Goal: Task Accomplishment & Management: Complete application form

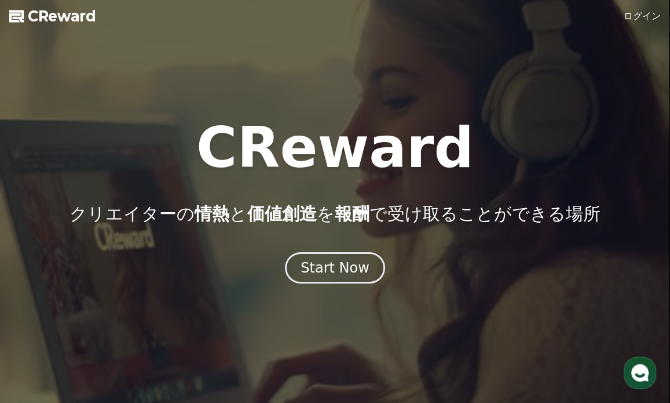
drag, startPoint x: 0, startPoint y: 0, endPoint x: 653, endPoint y: 8, distance: 653.5
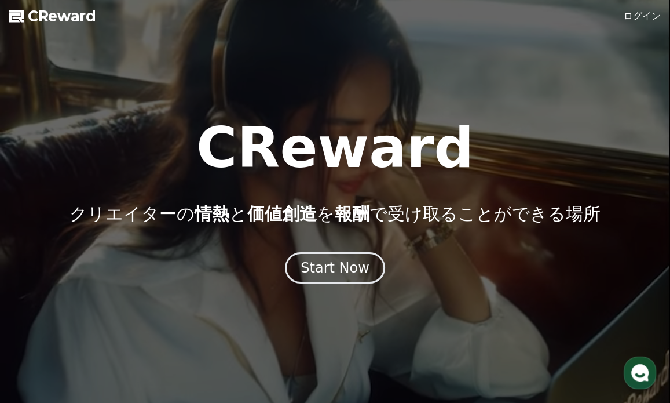
click at [653, 8] on div at bounding box center [335, 201] width 670 height 403
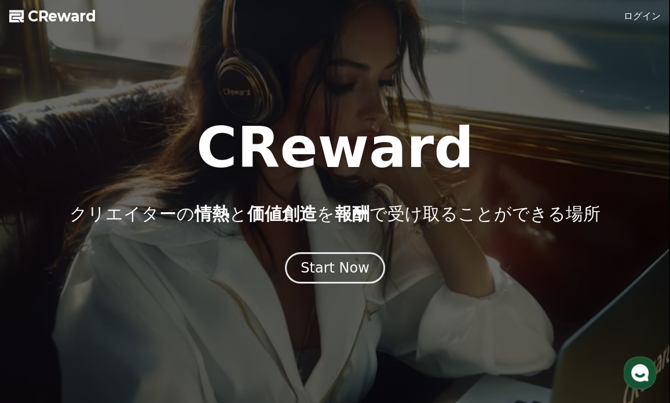
click at [644, 23] on div at bounding box center [335, 201] width 670 height 403
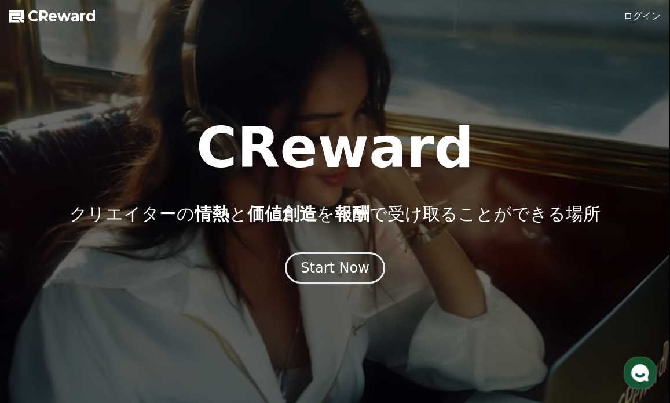
click at [644, 15] on link "ログイン" at bounding box center [642, 16] width 37 height 14
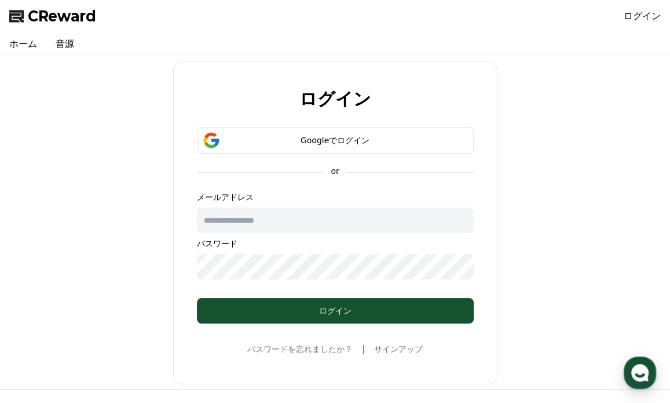
click at [306, 217] on input "text" at bounding box center [335, 219] width 277 height 25
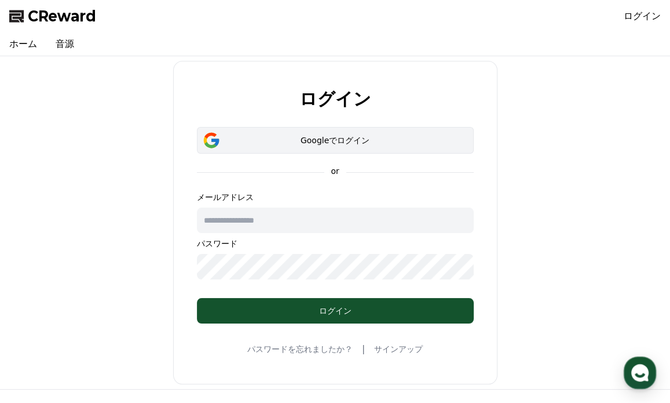
click at [361, 130] on div "ログイン Googleでログイン or メールアドレス パスワード ログイン パスワードを忘れましたか？ | サインアップ" at bounding box center [335, 222] width 324 height 323
click at [393, 139] on div "Googleでログイン" at bounding box center [335, 140] width 243 height 12
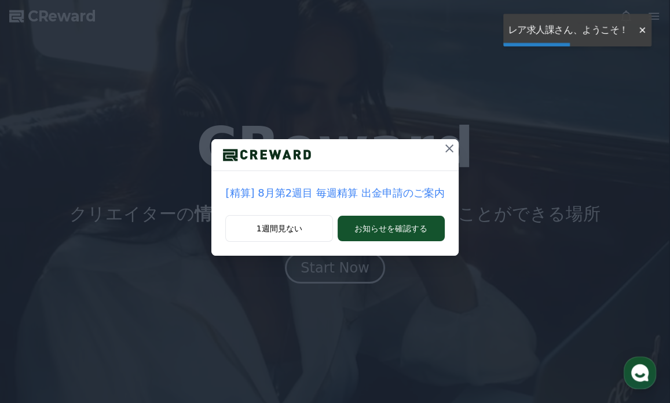
click at [447, 145] on icon at bounding box center [449, 148] width 8 height 8
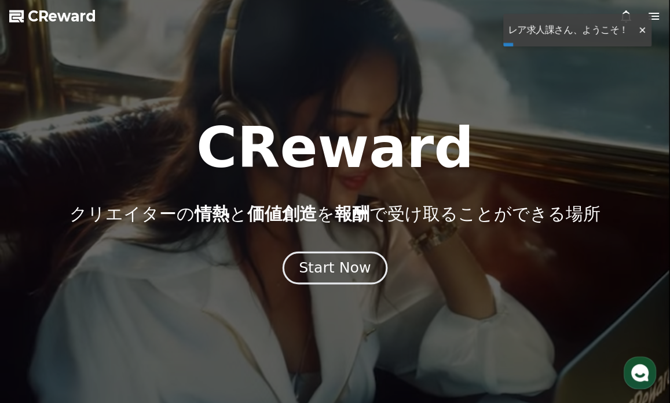
click at [327, 278] on button "Start Now" at bounding box center [335, 267] width 105 height 33
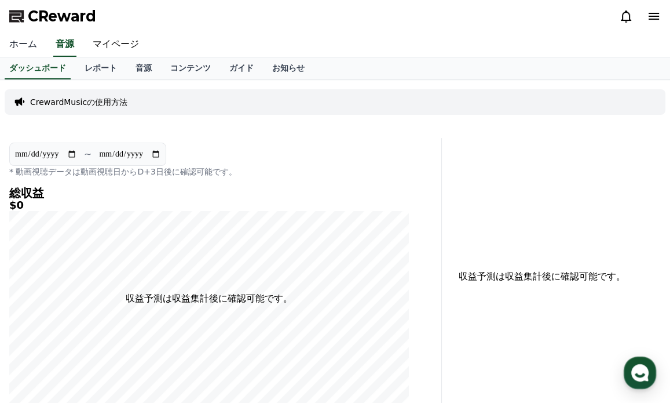
click at [19, 35] on link "ホーム" at bounding box center [23, 44] width 46 height 24
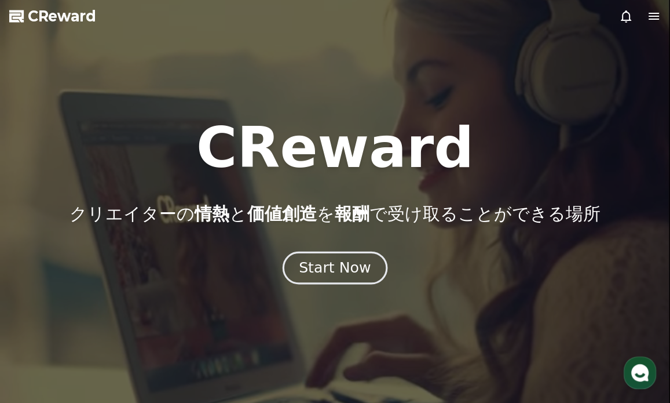
click at [327, 260] on div "Start Now" at bounding box center [335, 268] width 72 height 20
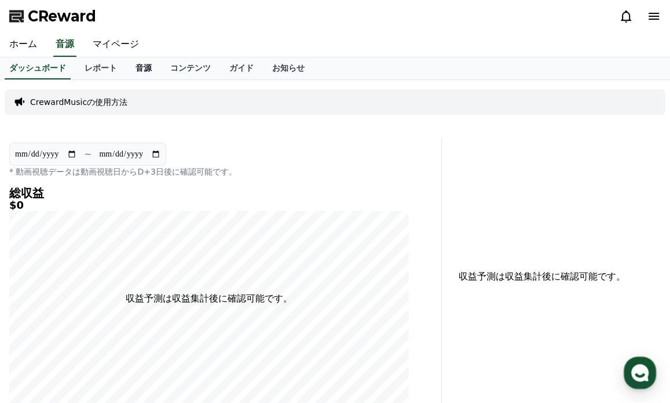
click at [130, 67] on link "音源" at bounding box center [143, 68] width 35 height 22
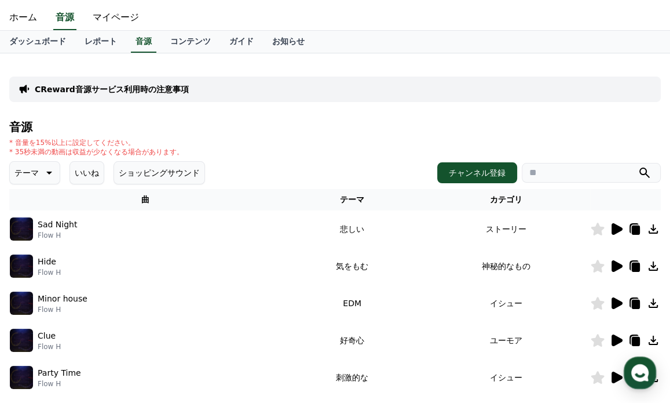
scroll to position [116, 0]
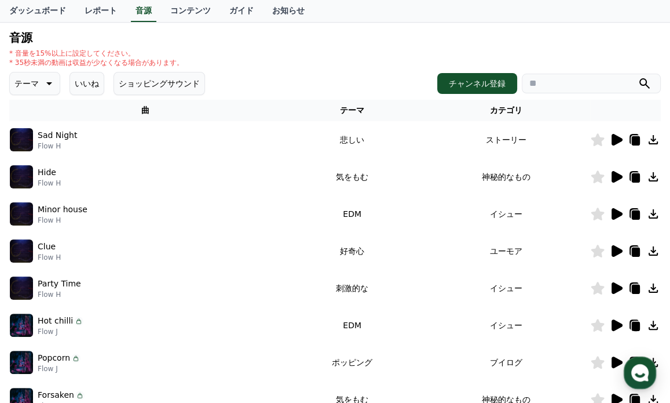
click at [614, 136] on icon at bounding box center [617, 140] width 11 height 12
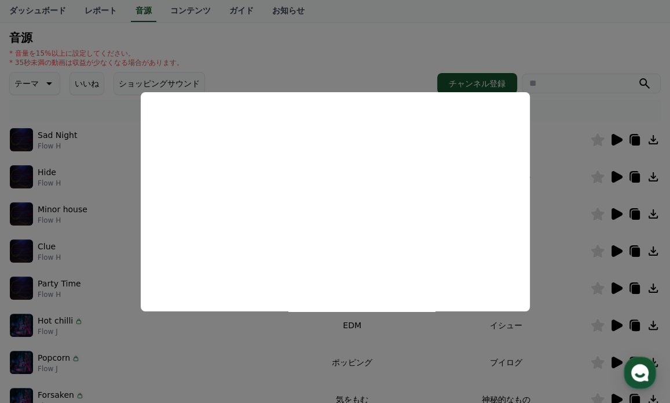
click at [336, 53] on button "close modal" at bounding box center [335, 201] width 670 height 403
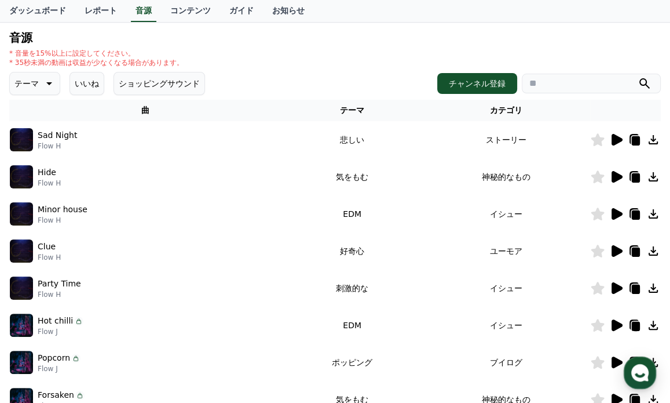
click at [620, 177] on icon at bounding box center [617, 177] width 11 height 12
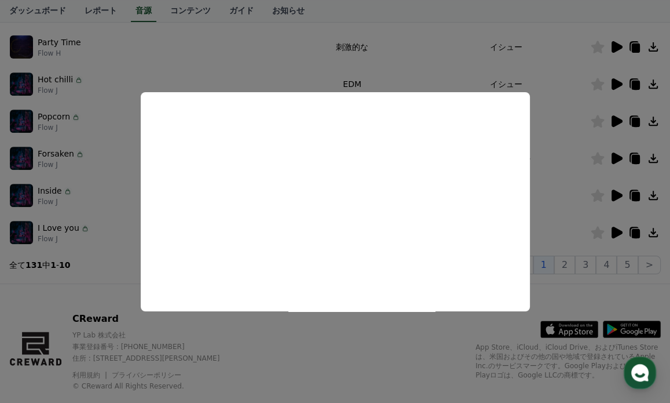
scroll to position [381, 0]
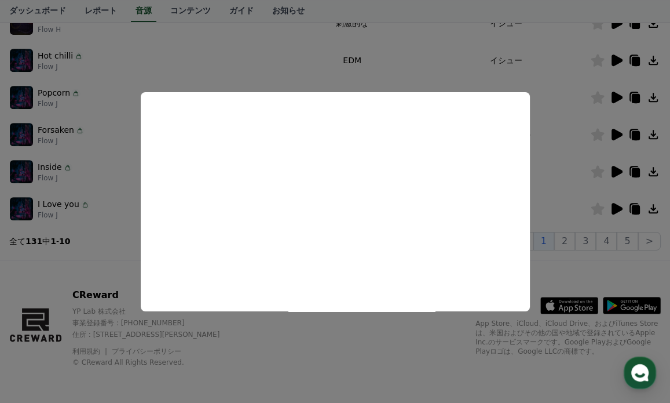
click at [320, 64] on button "close modal" at bounding box center [335, 201] width 670 height 403
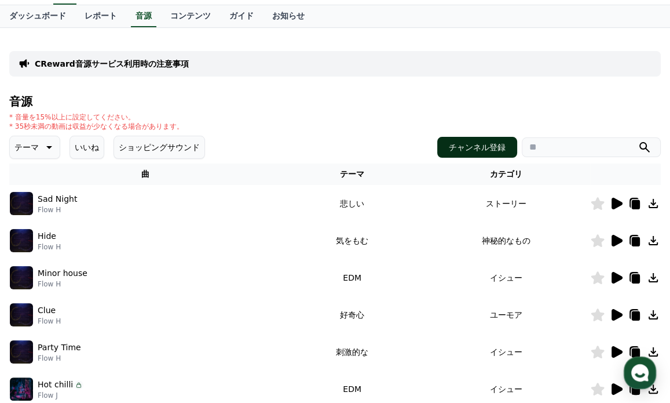
scroll to position [58, 0]
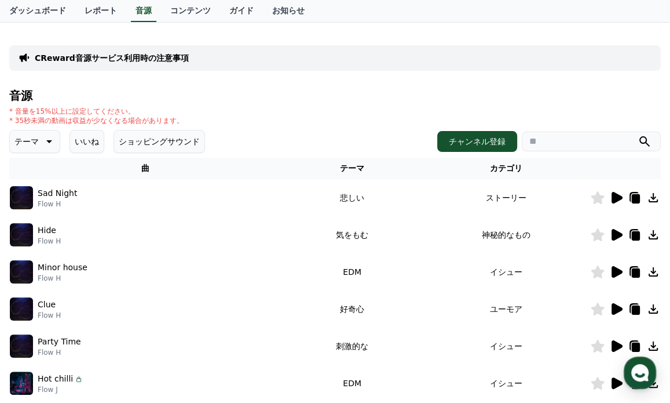
click at [41, 141] on icon at bounding box center [48, 141] width 14 height 14
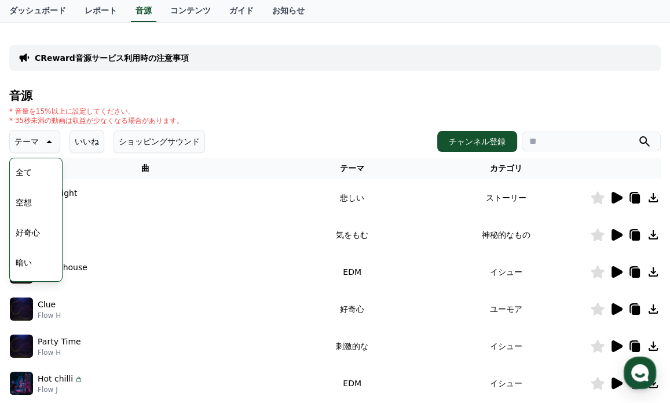
click at [27, 203] on button "空想" at bounding box center [23, 201] width 25 height 25
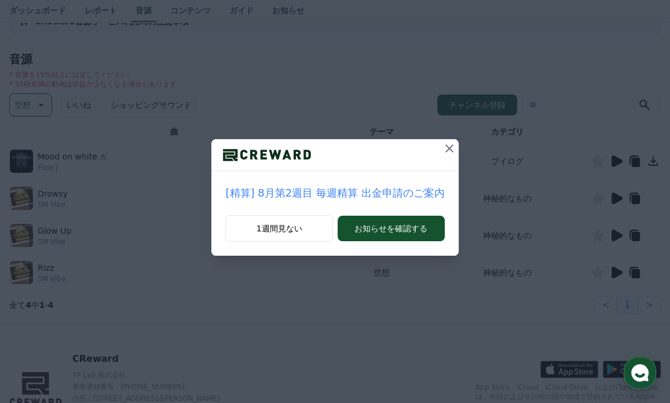
scroll to position [116, 0]
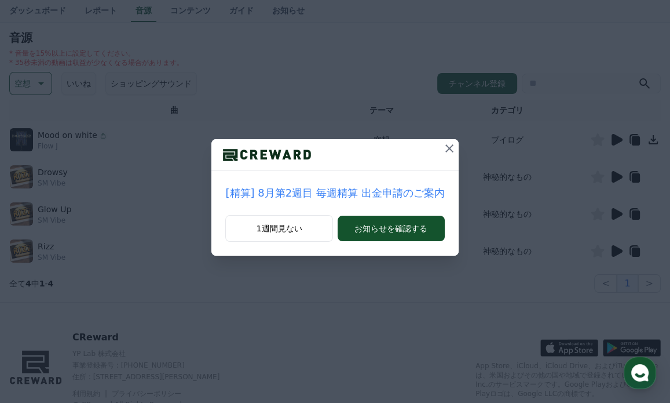
click at [445, 151] on icon at bounding box center [449, 148] width 8 height 8
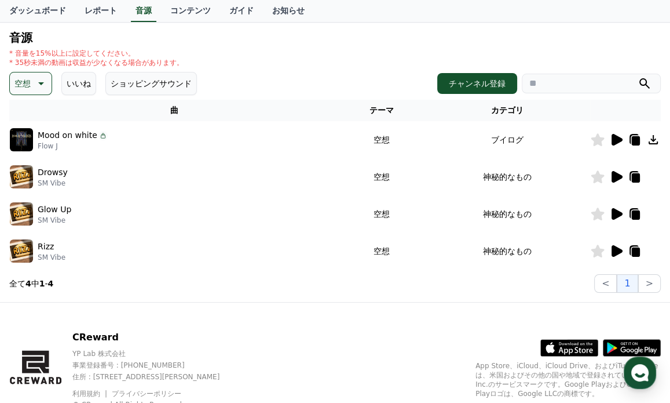
click at [615, 136] on icon at bounding box center [617, 140] width 11 height 12
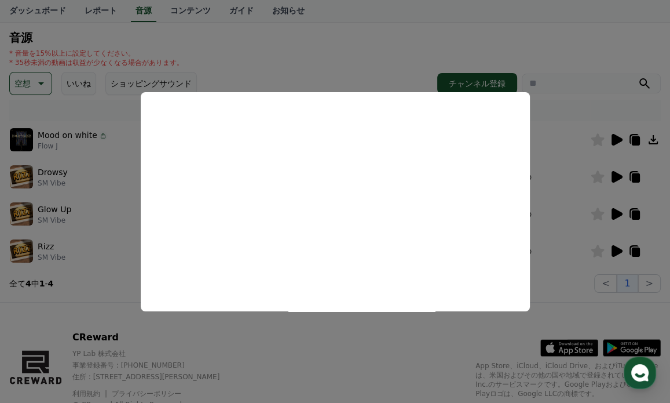
click at [328, 69] on button "close modal" at bounding box center [335, 201] width 670 height 403
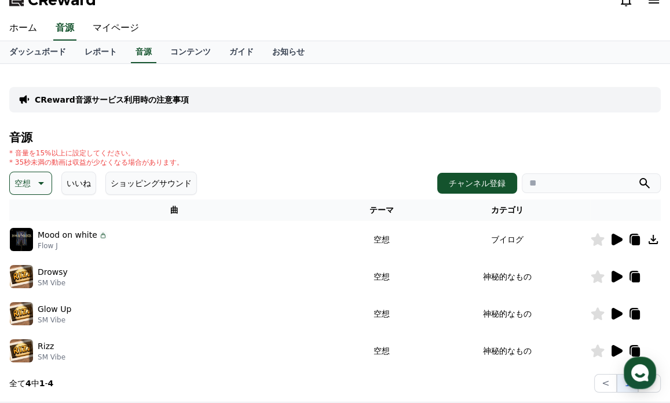
scroll to position [0, 0]
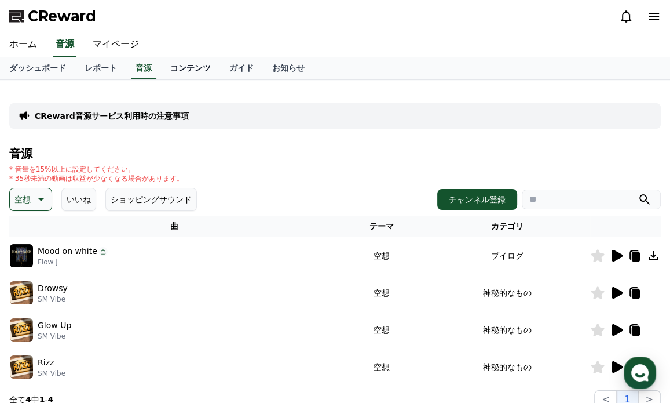
click at [161, 58] on link "コンテンツ" at bounding box center [190, 68] width 59 height 22
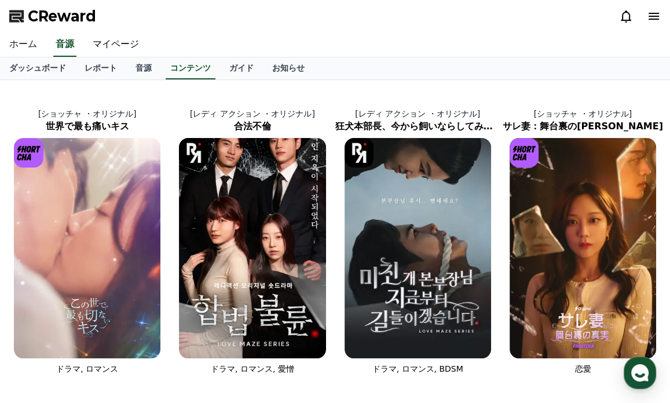
click at [18, 42] on link "ホーム" at bounding box center [23, 44] width 46 height 24
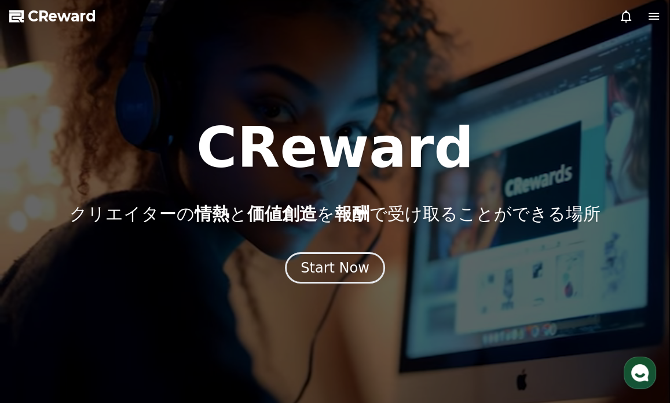
click at [653, 21] on icon at bounding box center [654, 16] width 14 height 14
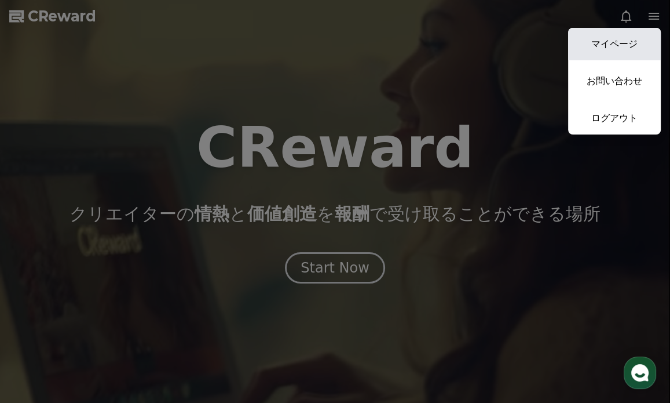
click at [589, 41] on link "マイページ" at bounding box center [614, 44] width 93 height 32
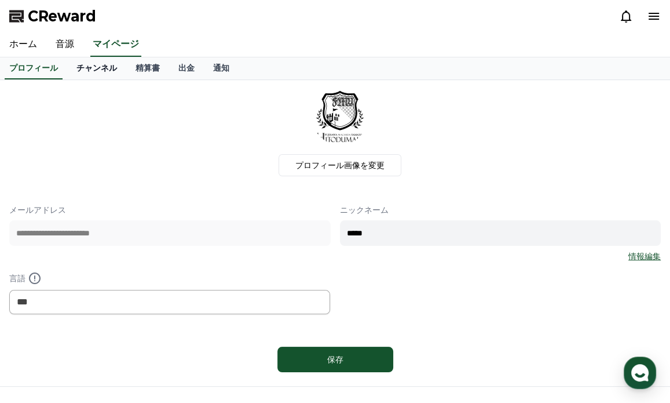
click at [77, 69] on link "チャンネル" at bounding box center [96, 68] width 59 height 22
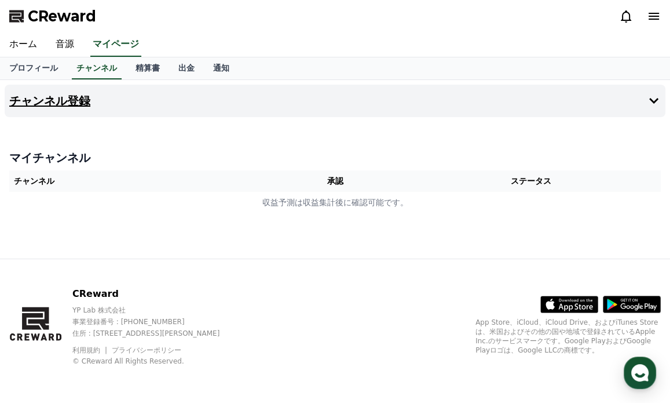
click at [141, 107] on button "チャンネル登録" at bounding box center [335, 101] width 661 height 32
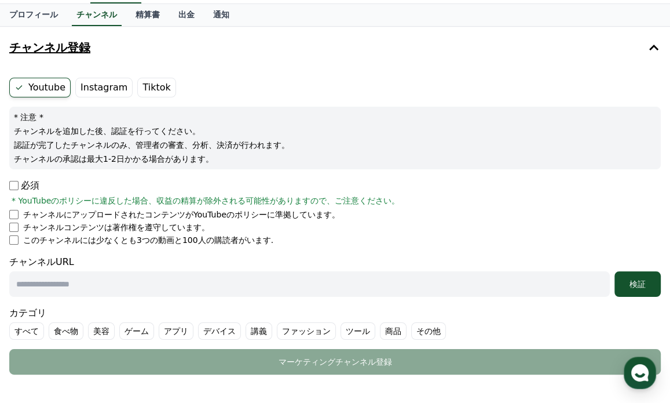
scroll to position [58, 0]
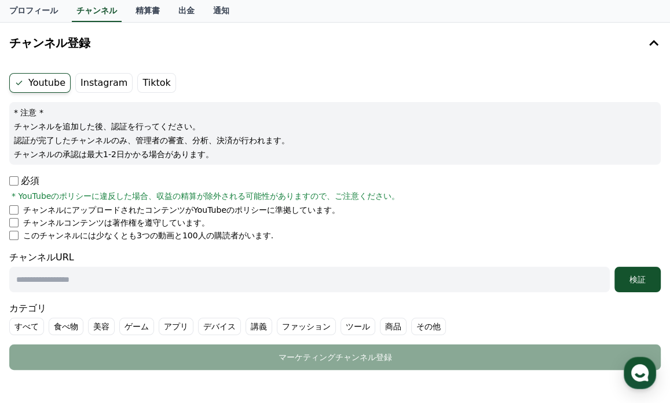
click at [20, 176] on p "必須" at bounding box center [24, 181] width 30 height 14
drag, startPoint x: 36, startPoint y: 228, endPoint x: 170, endPoint y: 241, distance: 134.4
click at [170, 241] on form "Youtube Instagram Tiktok * 注意 * チャンネルを追加した後、認証を行ってください。 認証が完了したチャンネルのみ、管理者の審査、分…" at bounding box center [335, 221] width 652 height 297
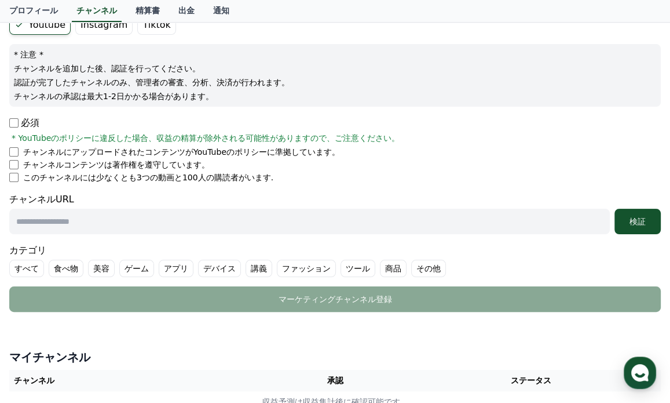
drag, startPoint x: 148, startPoint y: 174, endPoint x: 201, endPoint y: 183, distance: 54.0
click at [201, 182] on form "Youtube Instagram Tiktok * 注意 * チャンネルを追加した後、認証を行ってください。 認証が完了したチャンネルのみ、管理者の審査、分…" at bounding box center [335, 163] width 652 height 297
click at [201, 183] on form "Youtube Instagram Tiktok * 注意 * チャンネルを追加した後、認証を行ってください。 認証が完了したチャンネルのみ、管理者の審査、分…" at bounding box center [335, 163] width 652 height 297
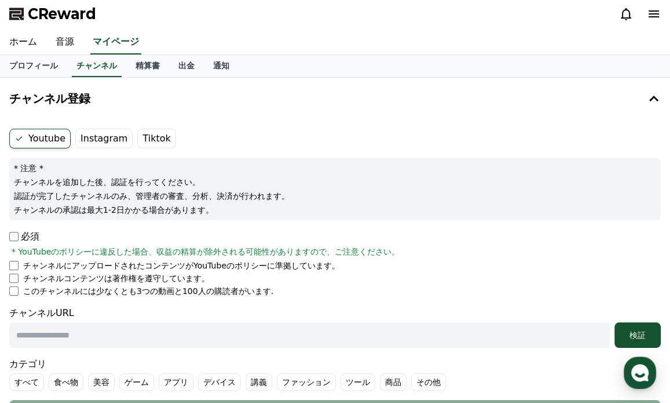
scroll to position [0, 0]
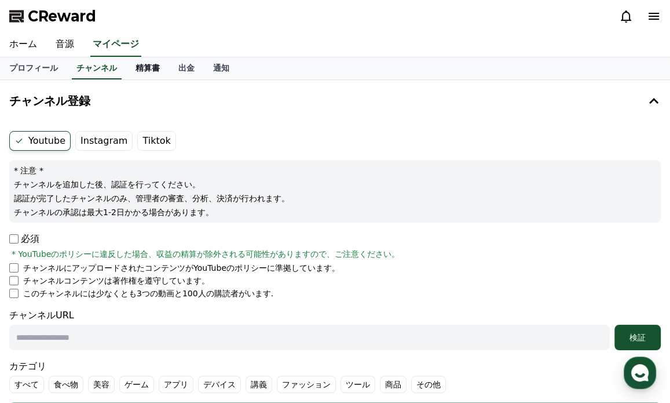
click at [133, 72] on link "精算書" at bounding box center [147, 68] width 43 height 22
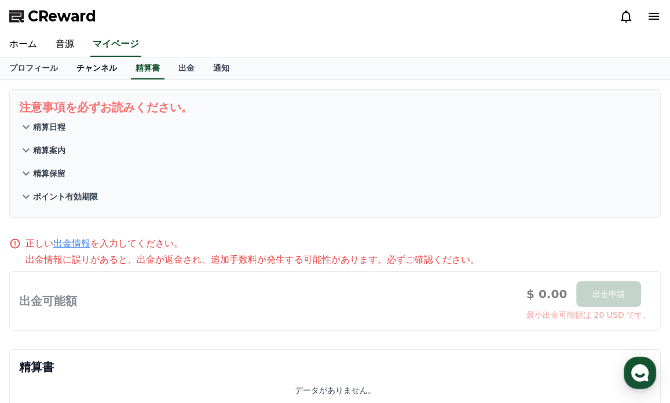
click at [70, 68] on link "チャンネル" at bounding box center [96, 68] width 59 height 22
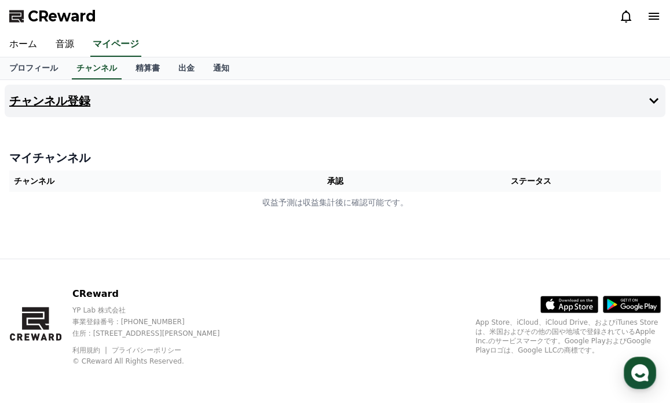
click at [93, 101] on button "チャンネル登録" at bounding box center [335, 101] width 661 height 32
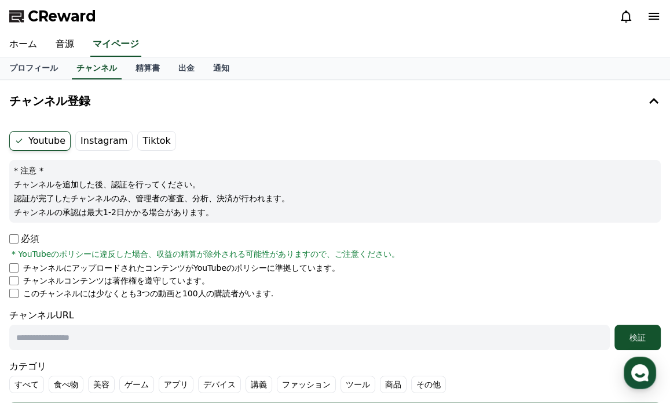
click at [149, 134] on label "Tiktok" at bounding box center [156, 141] width 38 height 20
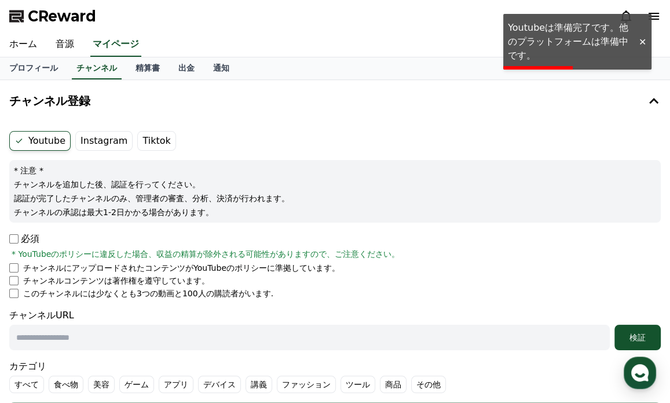
click at [96, 140] on label "Instagram" at bounding box center [103, 141] width 57 height 20
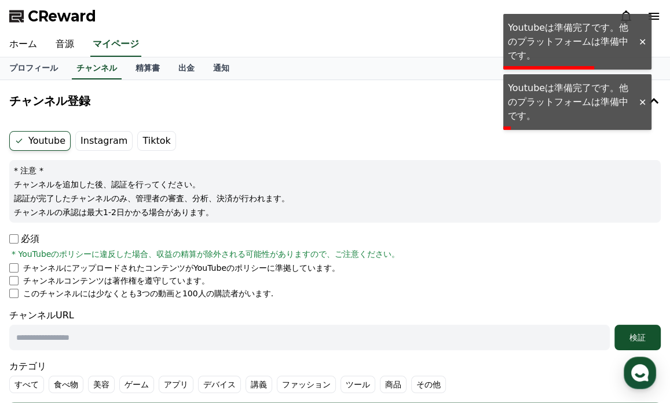
click at [645, 36] on div at bounding box center [642, 41] width 19 height 11
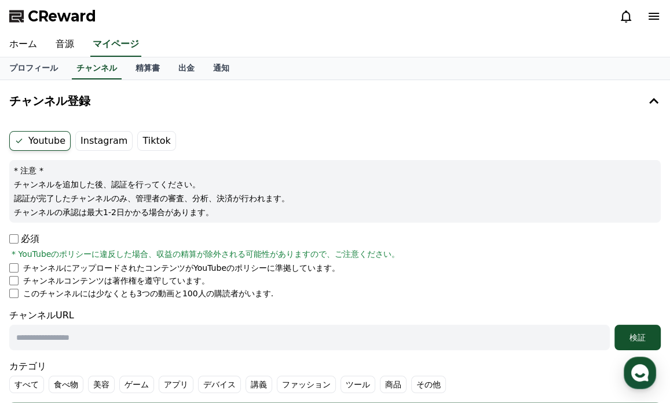
drag, startPoint x: 28, startPoint y: 193, endPoint x: 200, endPoint y: 200, distance: 172.2
click at [200, 200] on p "認証が完了したチャンネルのみ、管理者の審査、分析、決済が行われます。" at bounding box center [335, 198] width 642 height 12
click at [201, 206] on p "チャンネルの承認は最大1-2日かかる場合があります。" at bounding box center [335, 212] width 642 height 12
drag, startPoint x: 189, startPoint y: 214, endPoint x: 28, endPoint y: 208, distance: 161.1
click at [28, 208] on p "チャンネルの承認は最大1-2日かかる場合があります。" at bounding box center [335, 212] width 642 height 12
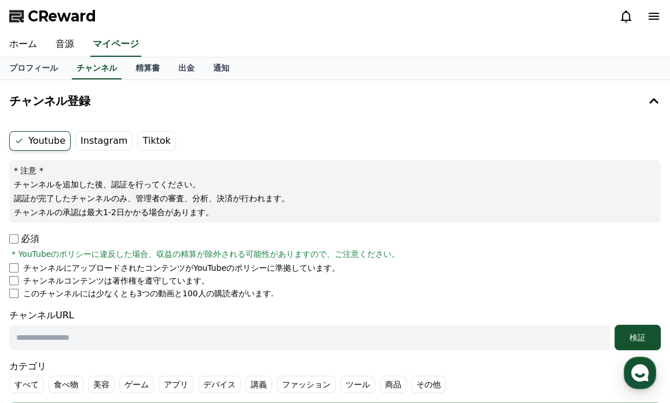
click at [74, 210] on p "チャンネルの承認は最大1-2日かかる場合があります。" at bounding box center [335, 212] width 642 height 12
click at [137, 21] on div "CReward" at bounding box center [335, 16] width 670 height 32
